Goal: Ask a question: Seek information or help from site administrators or community

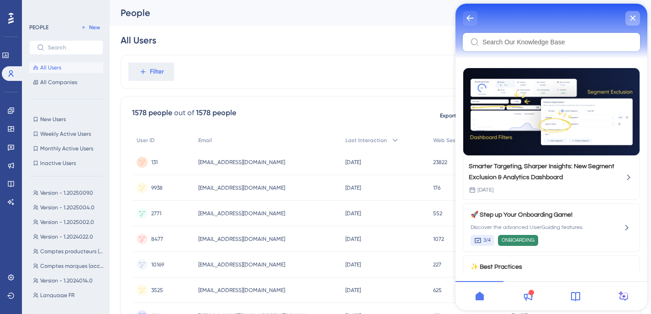
click at [631, 20] on icon "close resource center" at bounding box center [632, 18] width 5 height 5
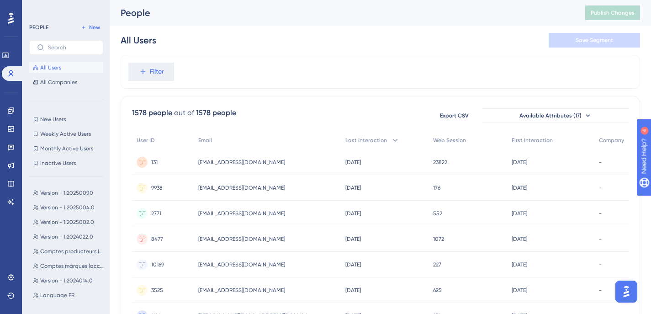
click at [625, 297] on img "Open AI Assistant Launcher" at bounding box center [626, 291] width 16 height 16
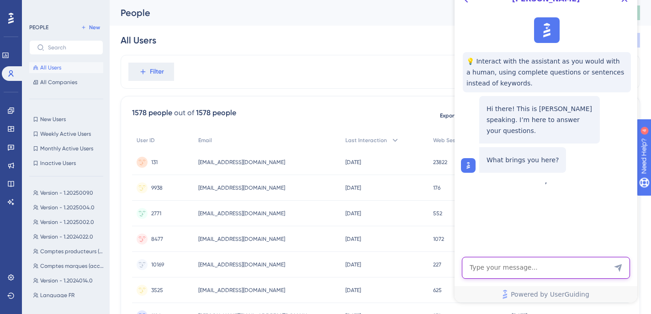
click at [541, 267] on textarea "AI Assistant Text Input" at bounding box center [546, 268] width 168 height 22
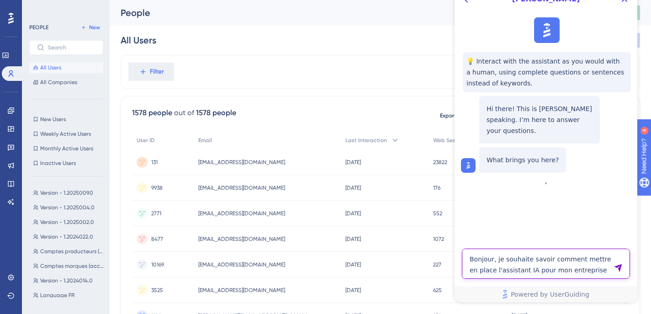
type textarea "Bonjour, je souhaite savoir comment mettre en place l'assistant IA pour mon ent…"
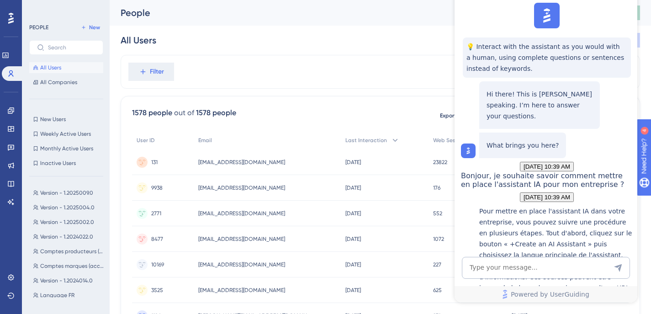
scroll to position [446, 0]
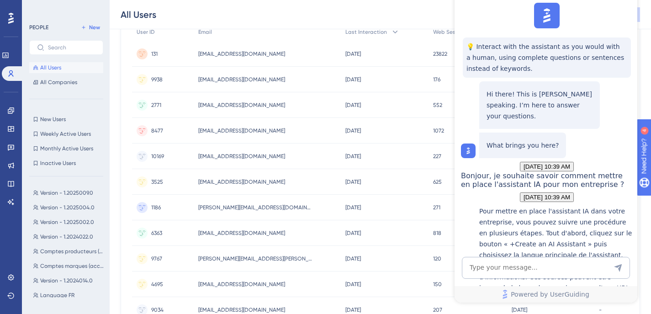
scroll to position [172, 0]
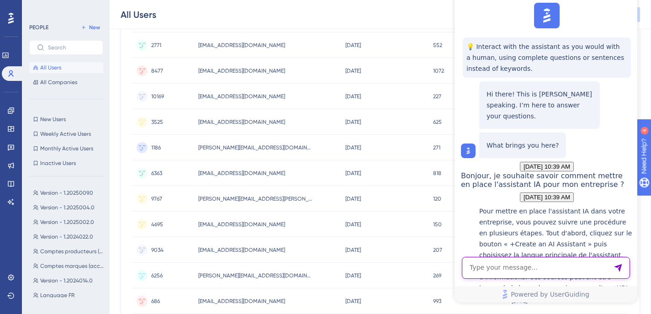
click at [519, 276] on textarea "AI Assistant Text Input" at bounding box center [546, 268] width 168 height 22
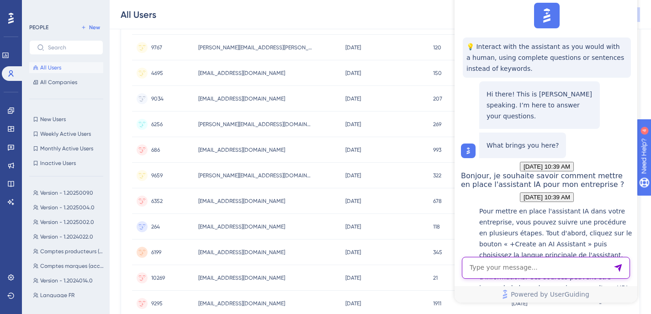
scroll to position [420, 0]
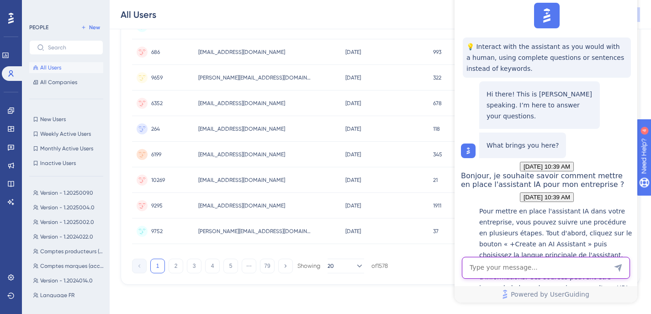
click at [508, 273] on textarea "AI Assistant Text Input" at bounding box center [546, 268] width 168 height 22
click at [588, 267] on textarea "peut-on personnaliser cet assistant po" at bounding box center [546, 268] width 168 height 22
type textarea "c"
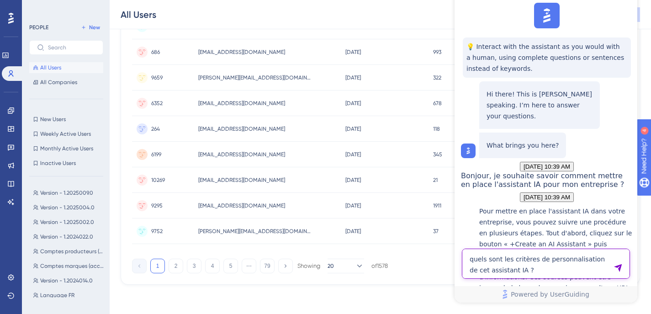
type textarea "quels sont les critères de personnalisation de cet assistant IA ?"
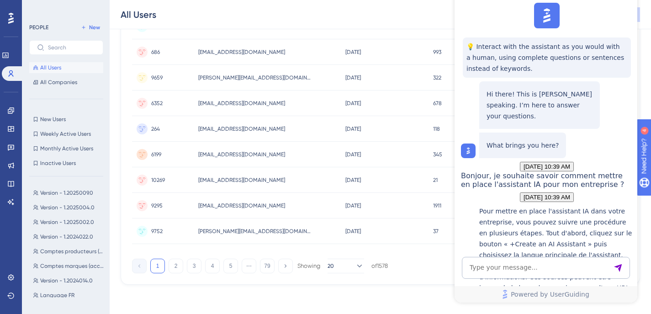
scroll to position [725, 0]
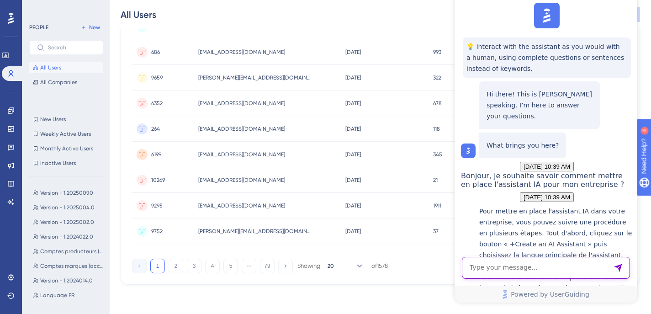
click at [552, 267] on textarea "AI Assistant Text Input" at bounding box center [546, 268] width 168 height 22
type textarea "ok et niveau fallback ?"
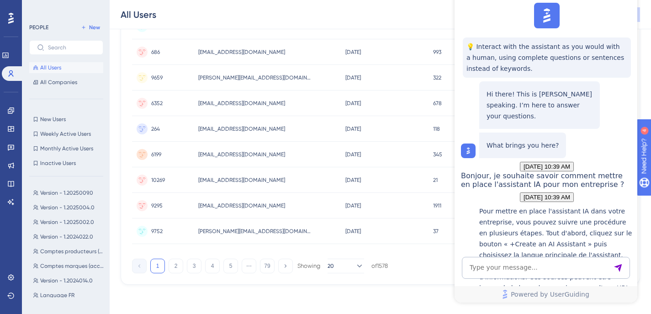
scroll to position [956, 0]
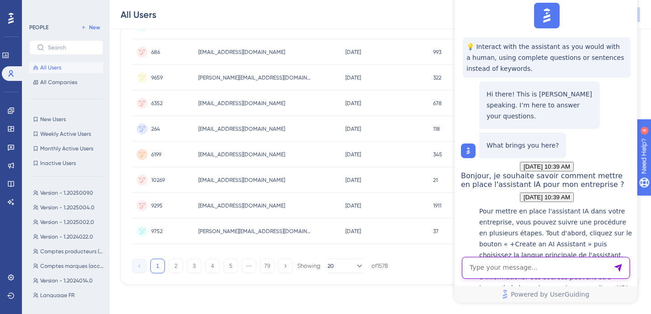
click at [550, 267] on textarea "AI Assistant Text Input" at bounding box center [546, 268] width 168 height 22
type textarea "o"
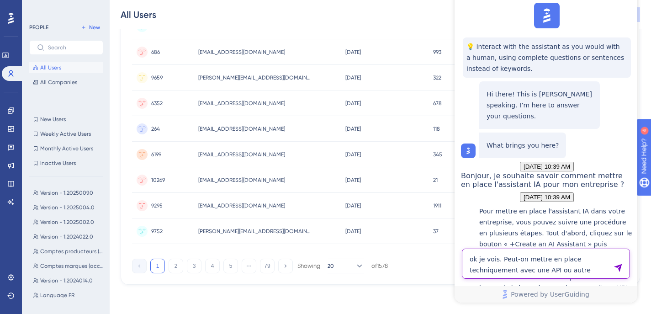
drag, startPoint x: 527, startPoint y: 259, endPoint x: 583, endPoint y: 271, distance: 57.3
click at [583, 271] on textarea "ok je vois. Peut-on mettre en place techniquement avec une API ou autre" at bounding box center [546, 263] width 168 height 30
click at [502, 259] on textarea "ok je vois. Peut-on mettre en place techniquement avec une API ou autre" at bounding box center [546, 263] width 168 height 30
drag, startPoint x: 500, startPoint y: 259, endPoint x: 591, endPoint y: 272, distance: 91.2
click at [591, 272] on textarea "ok je vois. Peut-on mettre en place techniquement avec une API ou autre" at bounding box center [546, 263] width 168 height 30
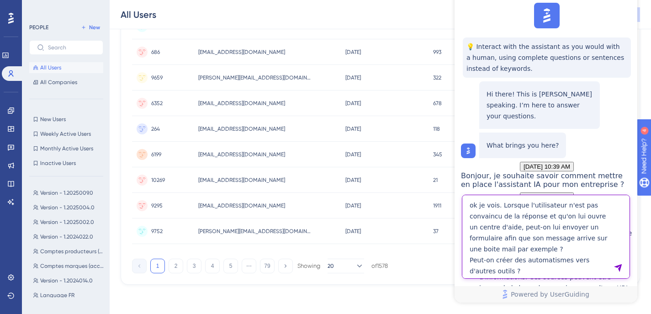
type textarea "ok je vois. Lorsque l'utilisateur n'est pas convaincu de la réponse et qu'on lu…"
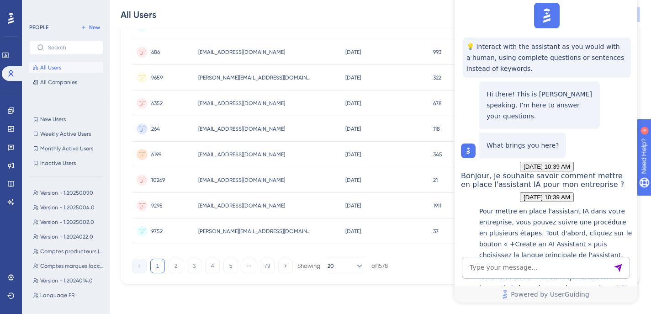
scroll to position [1220, 0]
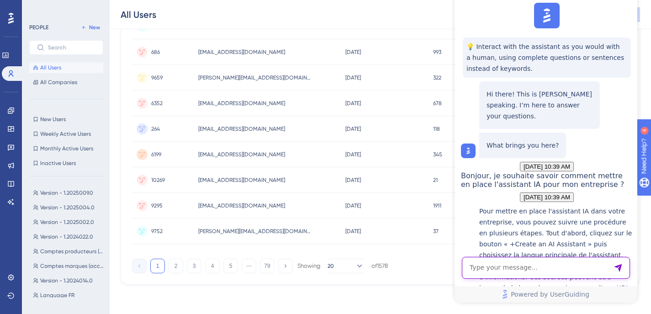
click at [531, 275] on textarea "AI Assistant Text Input" at bounding box center [546, 268] width 168 height 22
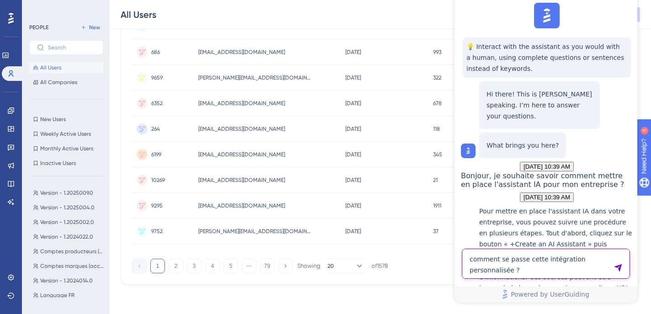
scroll to position [1228, 0]
type textarea "comment se passe cette intégration personnalisée ?"
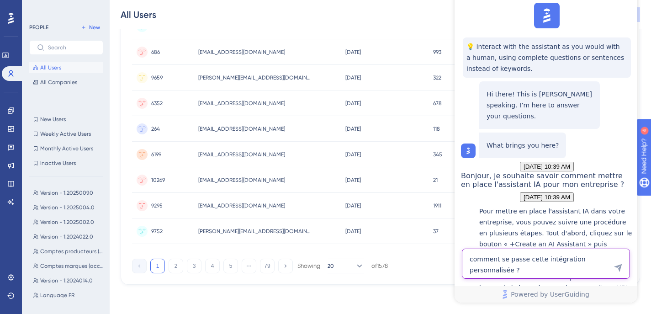
click at [535, 269] on textarea "comment se passe cette intégration personnalisée ?" at bounding box center [546, 263] width 168 height 30
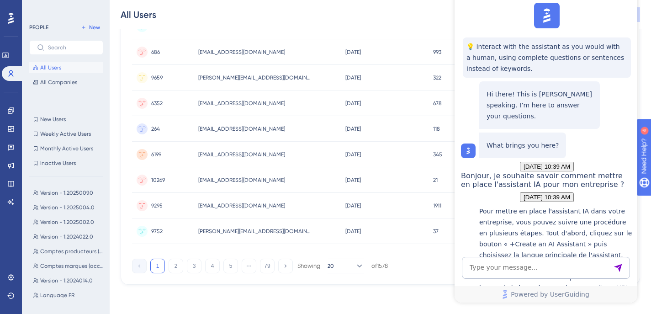
scroll to position [1451, 0]
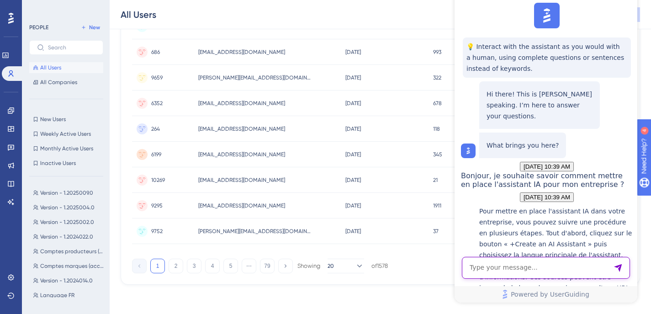
click at [525, 272] on textarea "AI Assistant Text Input" at bounding box center [546, 268] width 168 height 22
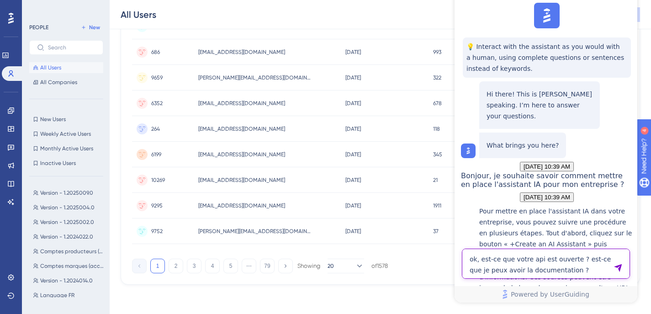
type textarea "ok, est-ce que votre api est ouverte ? est-ce que je peux avoir la documentatio…"
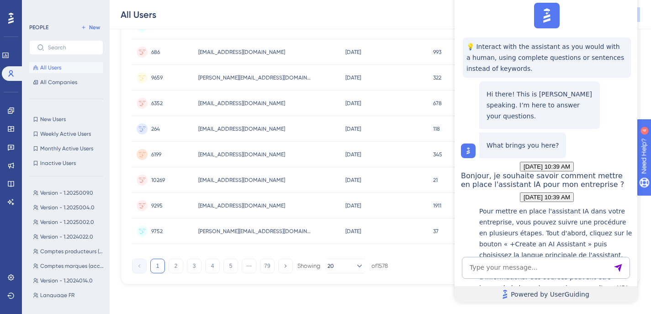
scroll to position [1704, 0]
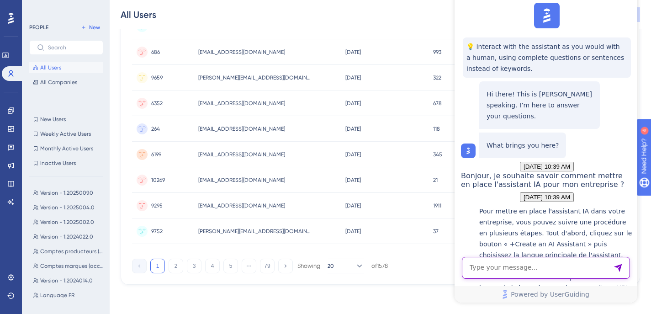
click at [538, 267] on textarea "AI Assistant Text Input" at bounding box center [546, 268] width 168 height 22
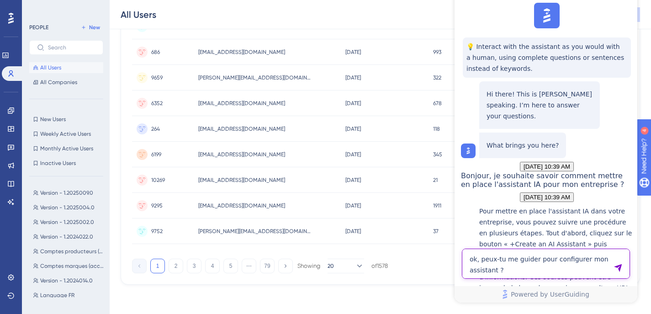
type textarea "ok, peux-tu me guider pour configurer mon assistant ?"
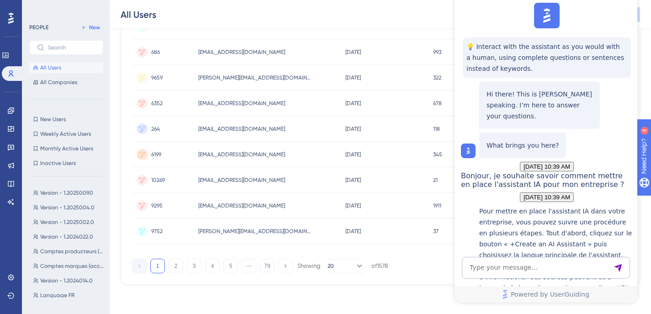
scroll to position [1898, 0]
click at [16, 18] on div at bounding box center [11, 18] width 15 height 15
click at [9, 21] on icon at bounding box center [10, 18] width 5 height 11
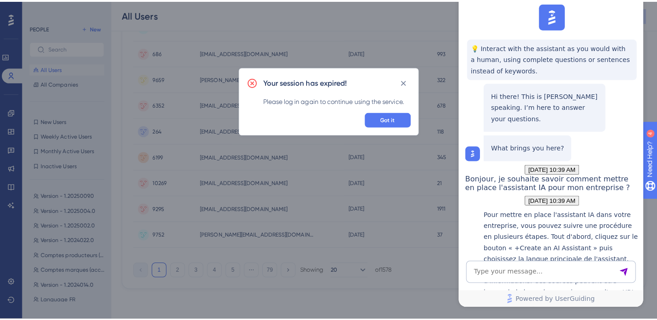
scroll to position [414, 0]
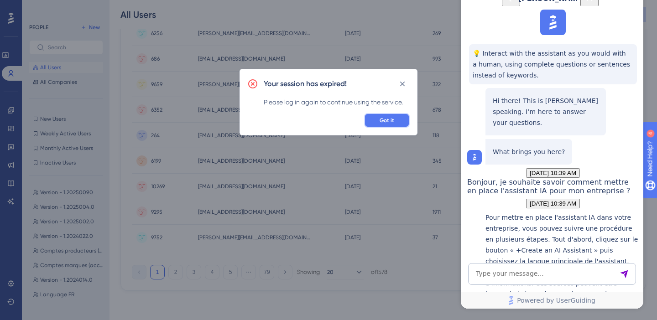
click at [381, 118] on span "Got it" at bounding box center [387, 120] width 15 height 7
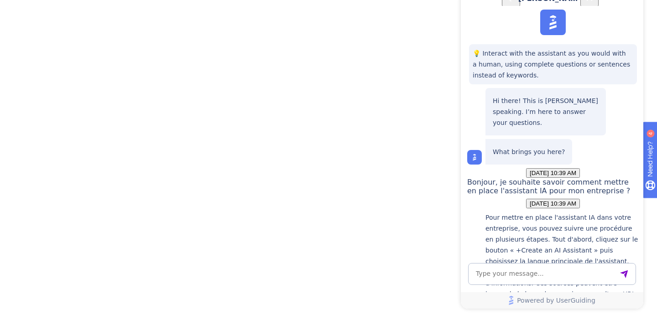
scroll to position [0, 0]
